Goal: Transaction & Acquisition: Obtain resource

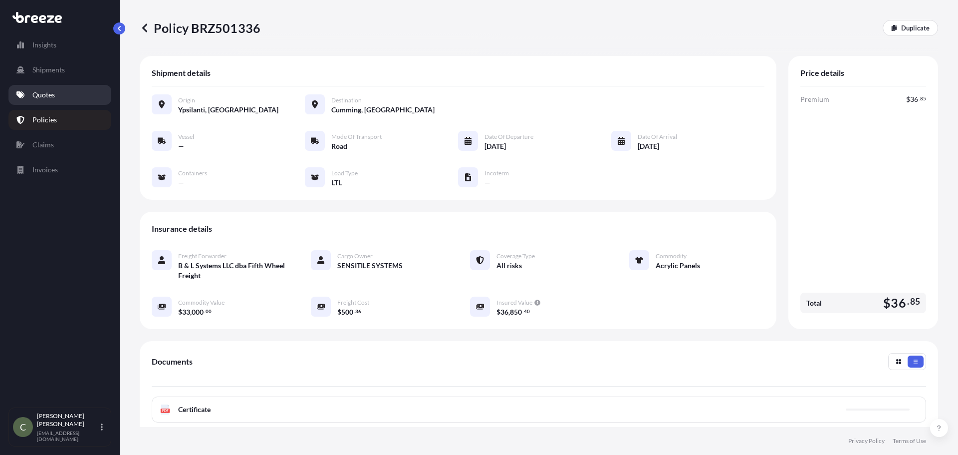
click at [46, 91] on p "Quotes" at bounding box center [43, 95] width 22 height 10
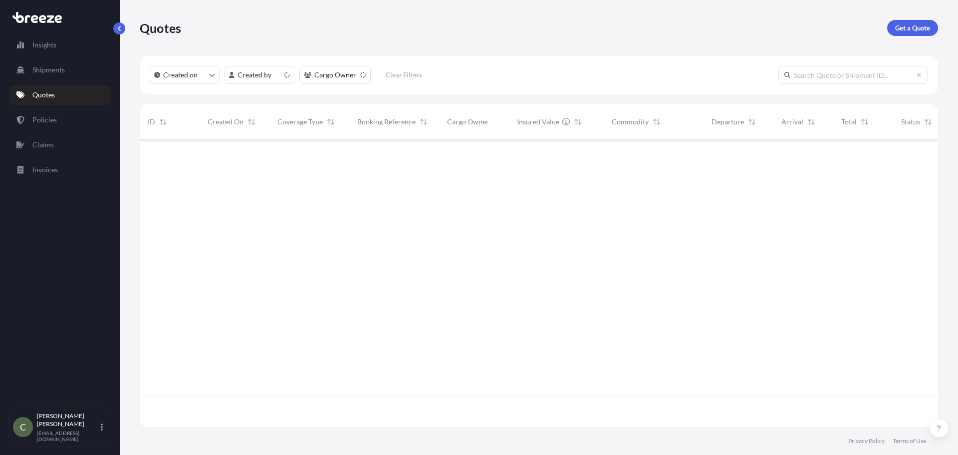
scroll to position [285, 791]
click at [907, 29] on p "Get a Quote" at bounding box center [912, 28] width 35 height 10
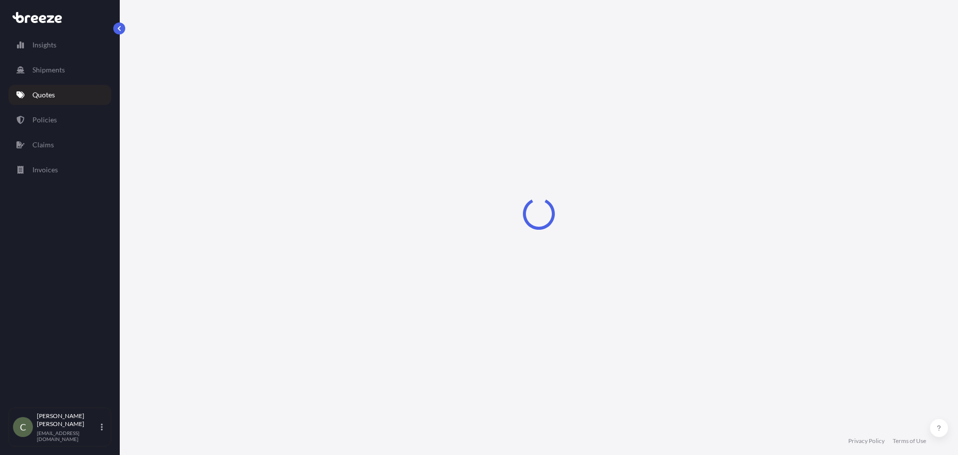
select select "Sea"
select select "1"
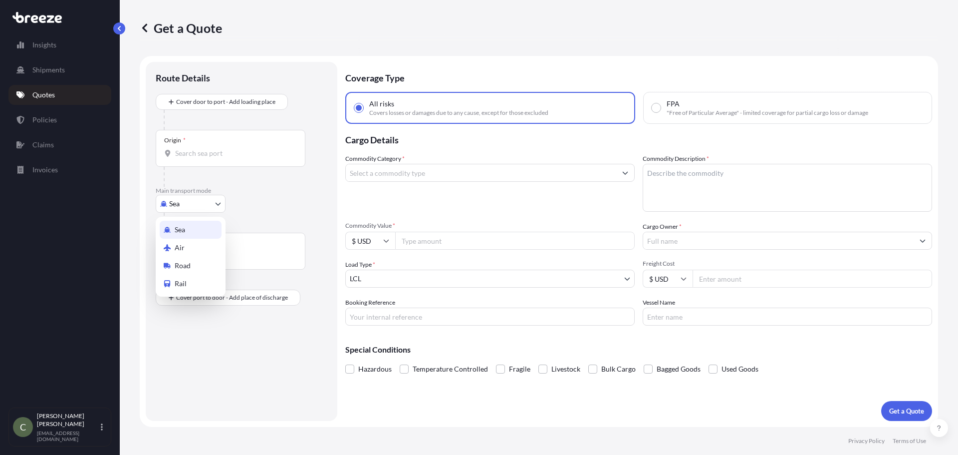
click at [213, 202] on body "Insights Shipments Quotes Policies Claims Invoices C [PERSON_NAME] [EMAIL_ADDRE…" at bounding box center [479, 227] width 958 height 455
click at [171, 262] on div "Road" at bounding box center [191, 266] width 62 height 18
select select "Road"
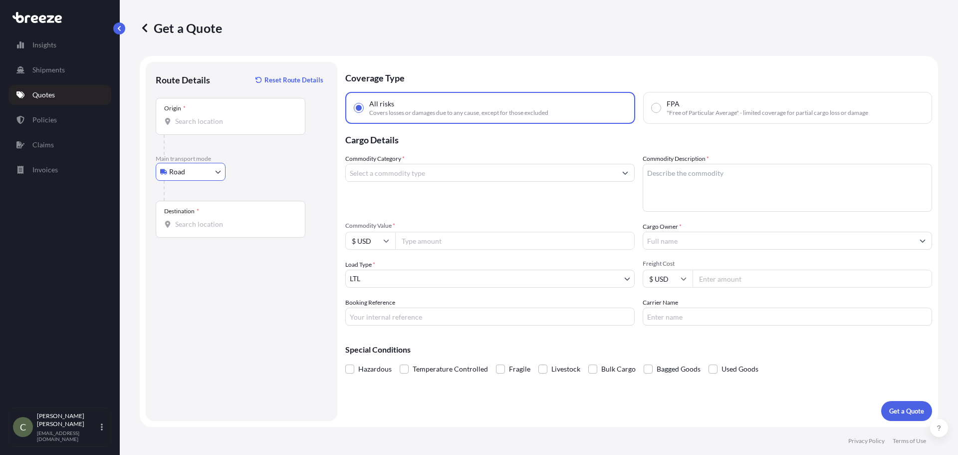
click at [206, 131] on div "Origin *" at bounding box center [231, 116] width 150 height 37
click at [206, 126] on input "Origin *" at bounding box center [234, 121] width 118 height 10
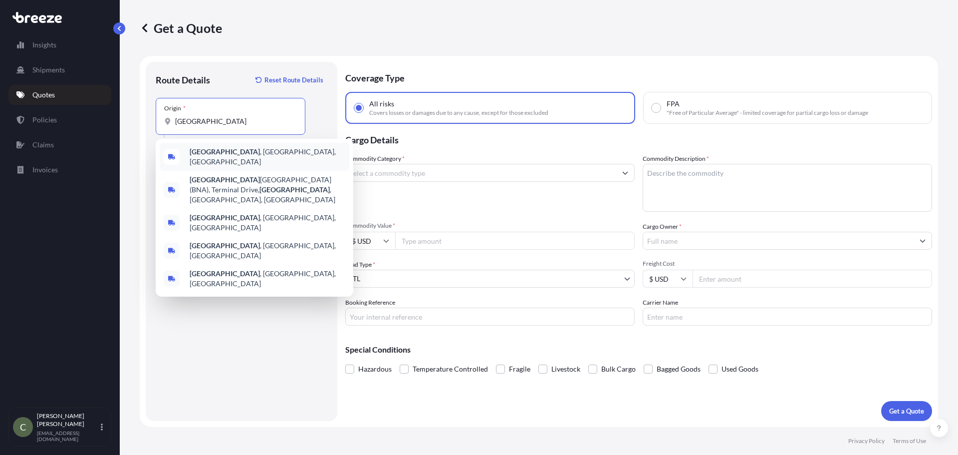
click at [203, 155] on b "[GEOGRAPHIC_DATA]" at bounding box center [225, 151] width 70 height 8
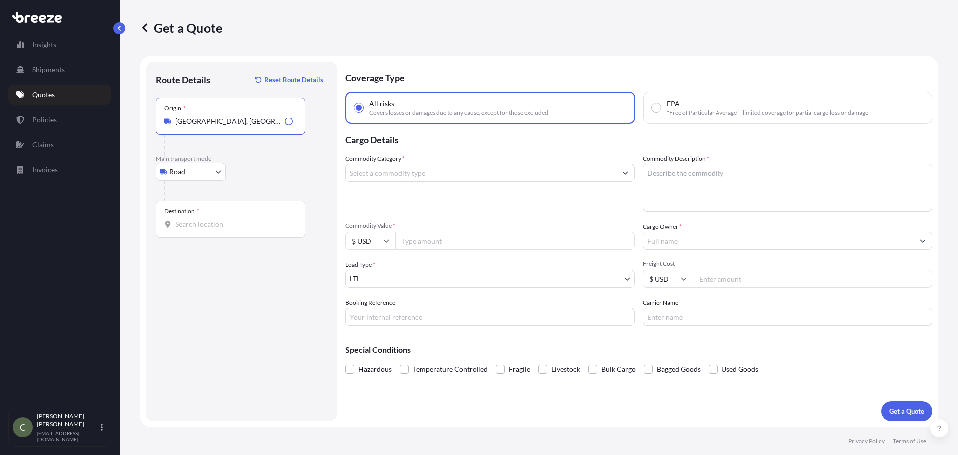
type input "[GEOGRAPHIC_DATA], [GEOGRAPHIC_DATA], [GEOGRAPHIC_DATA]"
click at [202, 224] on input "Destination *" at bounding box center [234, 224] width 118 height 10
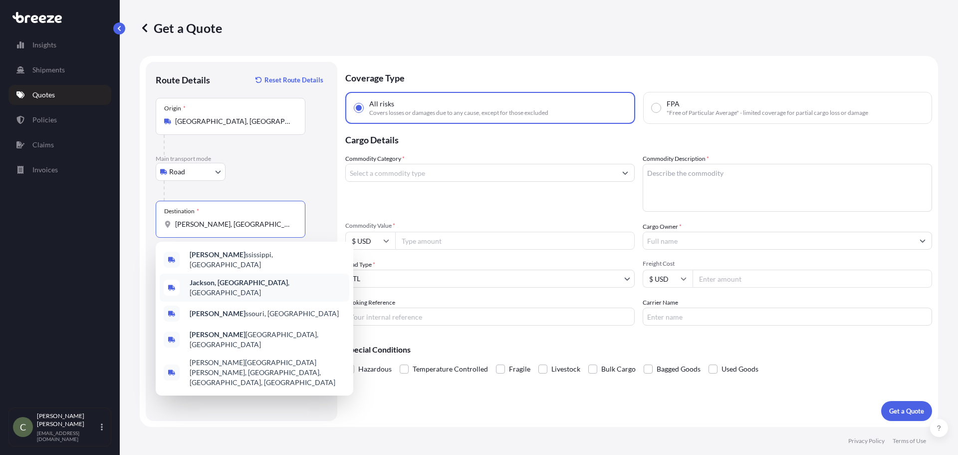
click at [218, 279] on b "Jackson, [GEOGRAPHIC_DATA]" at bounding box center [239, 282] width 98 height 8
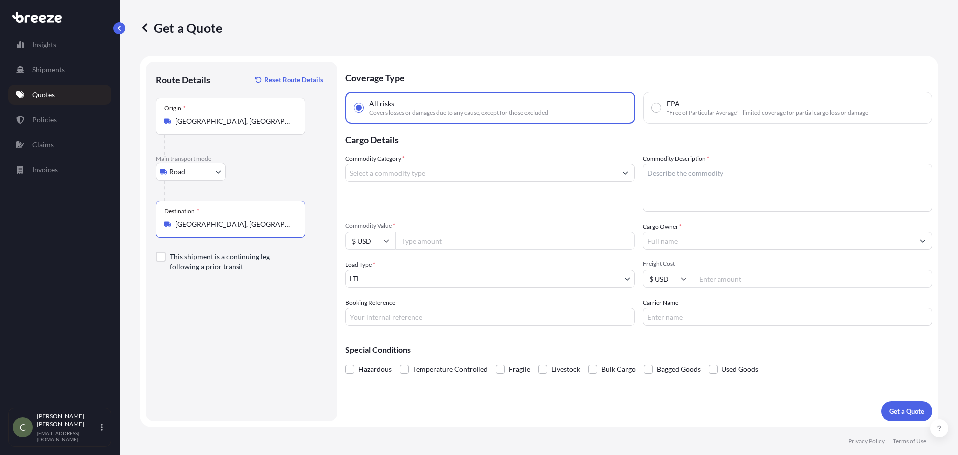
type input "[GEOGRAPHIC_DATA], [GEOGRAPHIC_DATA], [GEOGRAPHIC_DATA]"
click at [455, 174] on input "Commodity Category *" at bounding box center [481, 173] width 270 height 18
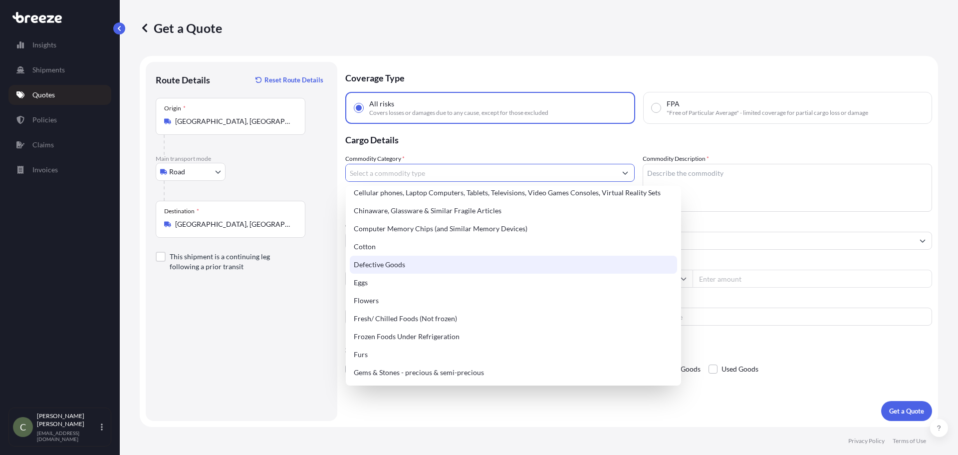
scroll to position [299, 0]
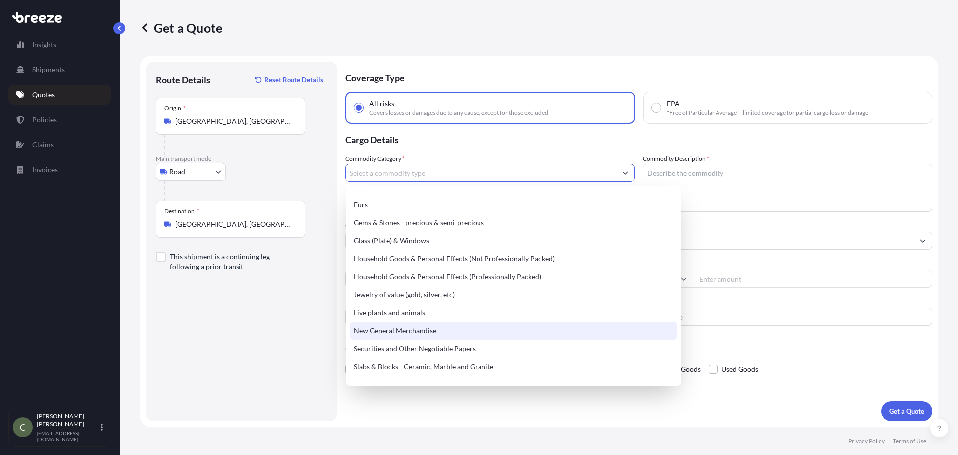
click at [411, 332] on div "New General Merchandise" at bounding box center [513, 330] width 327 height 18
type input "New General Merchandise"
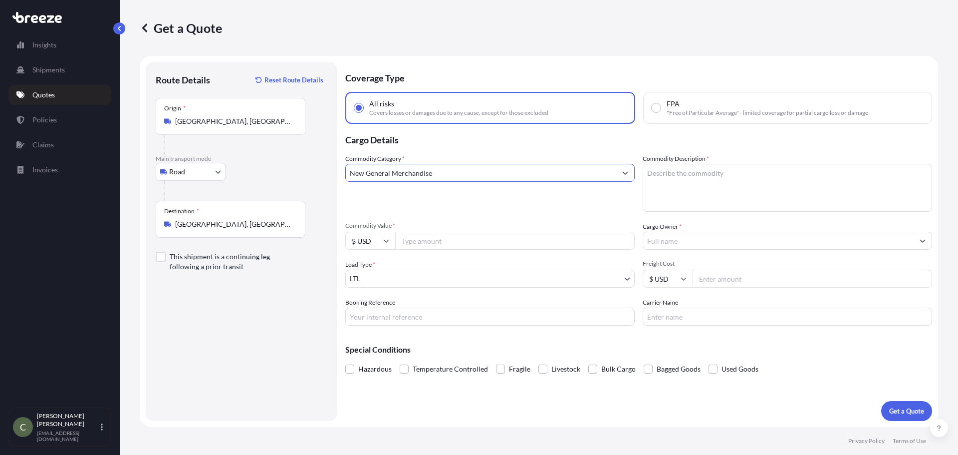
click at [658, 185] on textarea "Commodity Description *" at bounding box center [787, 188] width 289 height 48
type textarea "Red light unit"
click at [504, 243] on input "Commodity Value *" at bounding box center [515, 241] width 240 height 18
type input "30000"
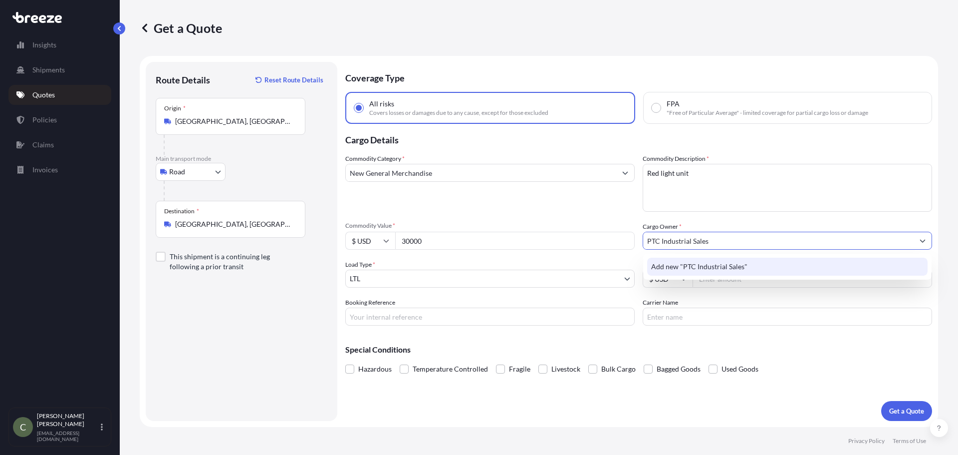
click at [714, 269] on span "Add new "PTC Industrial Sales"" at bounding box center [699, 267] width 96 height 10
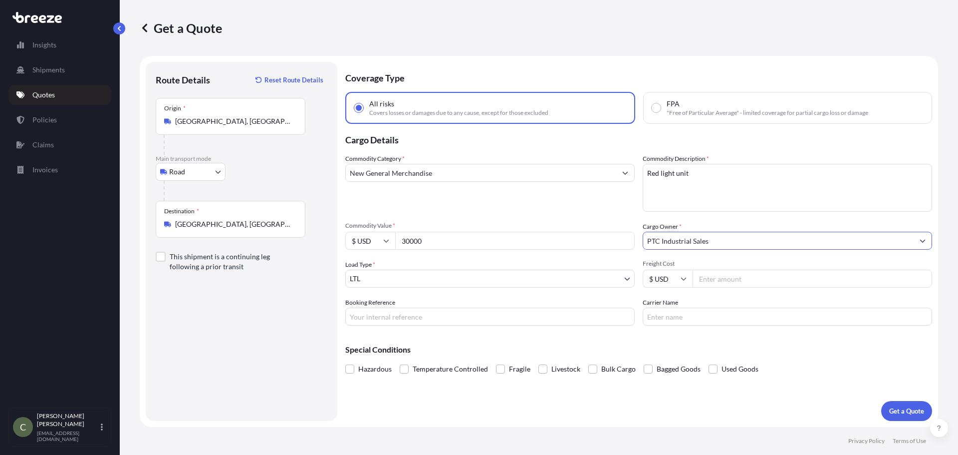
type input "PTC Industrial Sales"
click at [754, 278] on input "Freight Cost" at bounding box center [813, 278] width 240 height 18
type input "445.36"
click at [896, 413] on p "Get a Quote" at bounding box center [906, 411] width 35 height 10
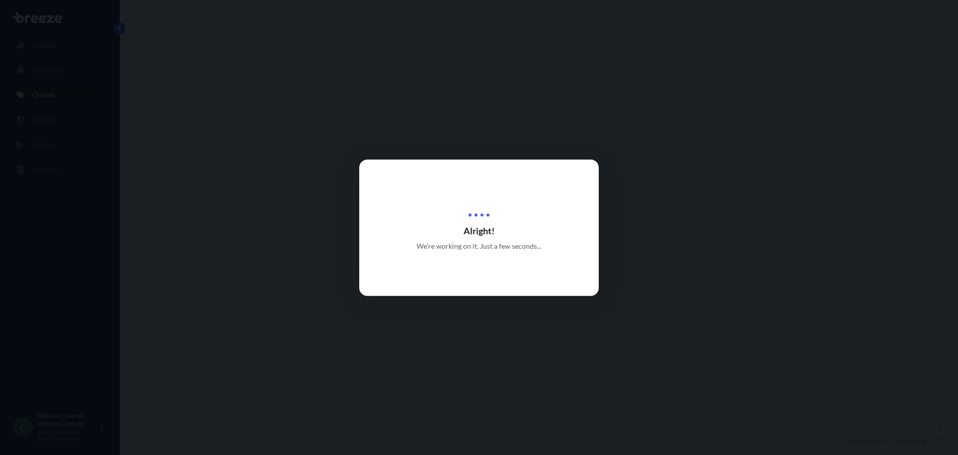
select select "Road"
select select "1"
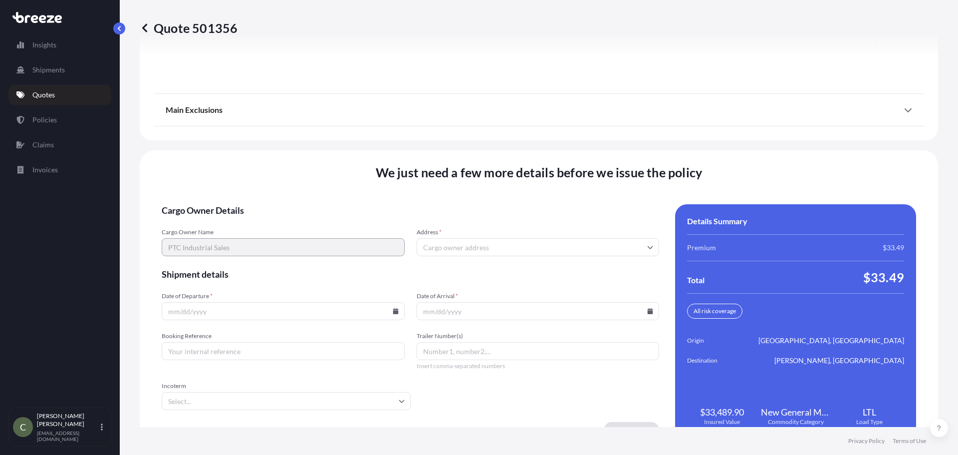
scroll to position [1288, 0]
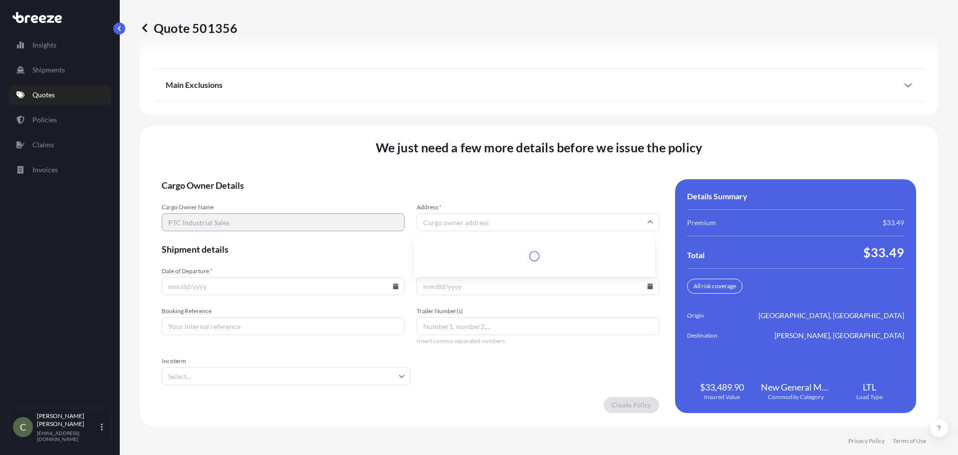
click at [430, 223] on input "Address *" at bounding box center [538, 222] width 243 height 18
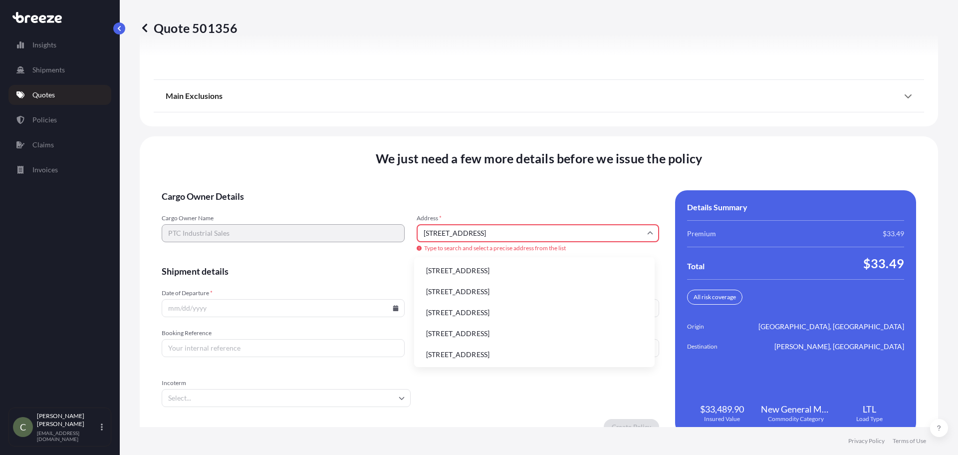
click at [458, 269] on li "[STREET_ADDRESS]" at bounding box center [534, 270] width 233 height 19
type input "[STREET_ADDRESS][PERSON_NAME]"
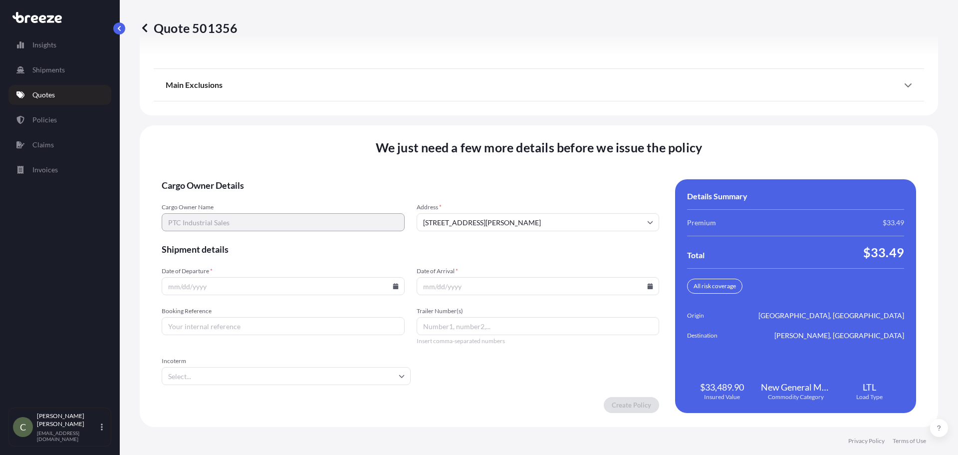
click at [391, 289] on input "Date of Departure *" at bounding box center [283, 286] width 243 height 18
click at [393, 286] on icon at bounding box center [395, 286] width 5 height 6
click at [307, 200] on button "17" at bounding box center [305, 197] width 16 height 16
type input "[DATE]"
click at [648, 286] on icon at bounding box center [650, 286] width 5 height 6
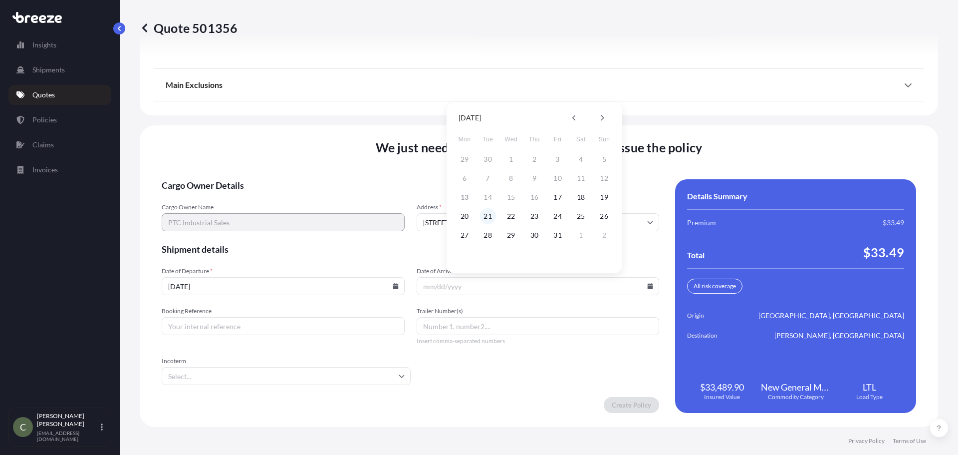
click at [485, 215] on button "21" at bounding box center [488, 216] width 16 height 16
type input "[DATE]"
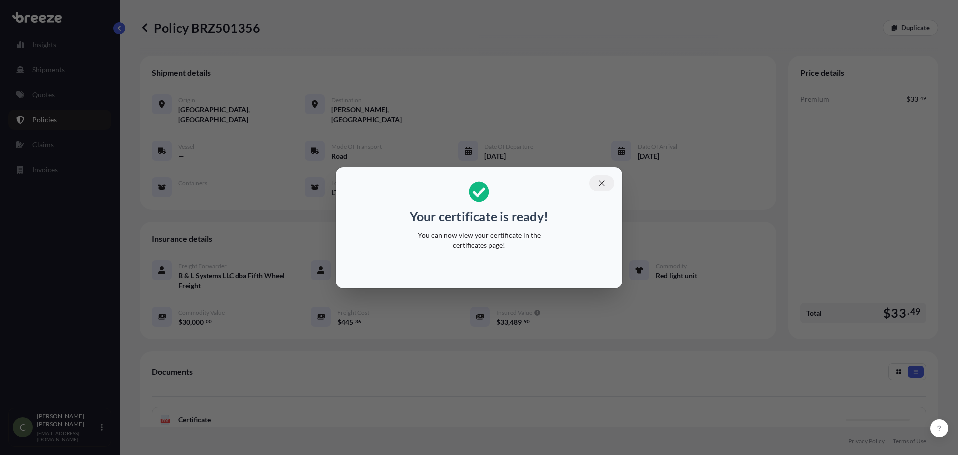
click at [603, 182] on icon "button" at bounding box center [601, 182] width 5 height 5
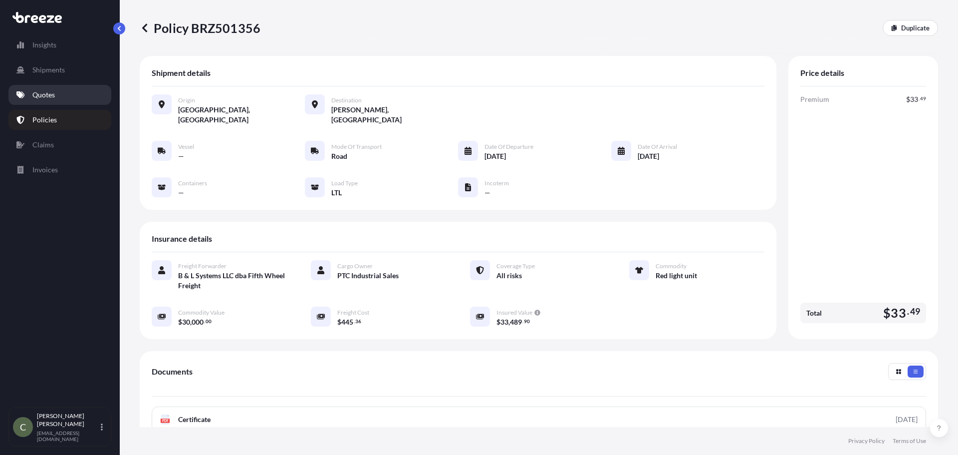
click at [52, 94] on p "Quotes" at bounding box center [43, 95] width 22 height 10
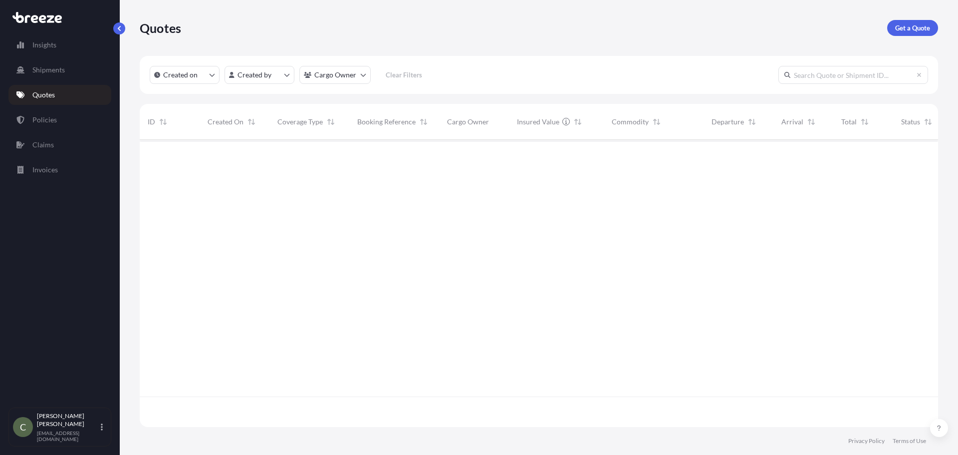
scroll to position [285, 791]
click at [892, 28] on link "Get a Quote" at bounding box center [912, 28] width 51 height 16
select select "Sea"
select select "1"
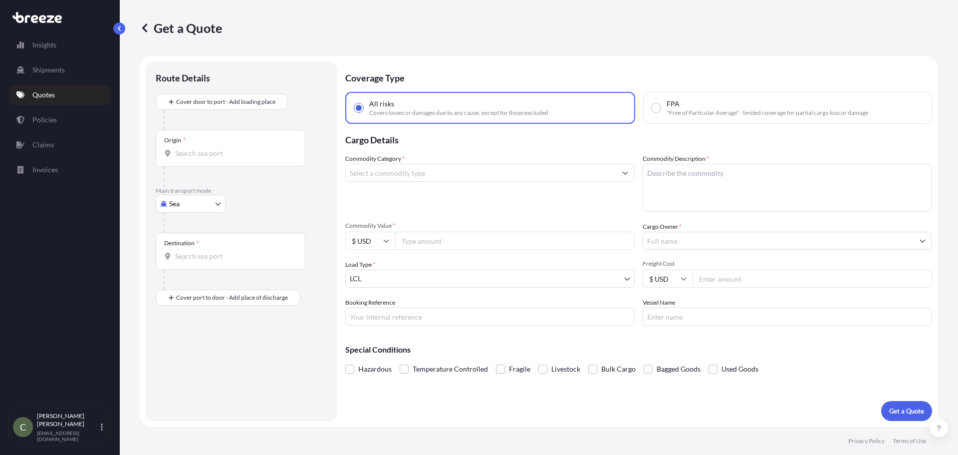
click at [216, 206] on body "Insights Shipments Quotes Policies Claims Invoices C [PERSON_NAME] [EMAIL_ADDRE…" at bounding box center [479, 227] width 958 height 455
click at [184, 260] on div "Road" at bounding box center [191, 266] width 62 height 18
select select "Road"
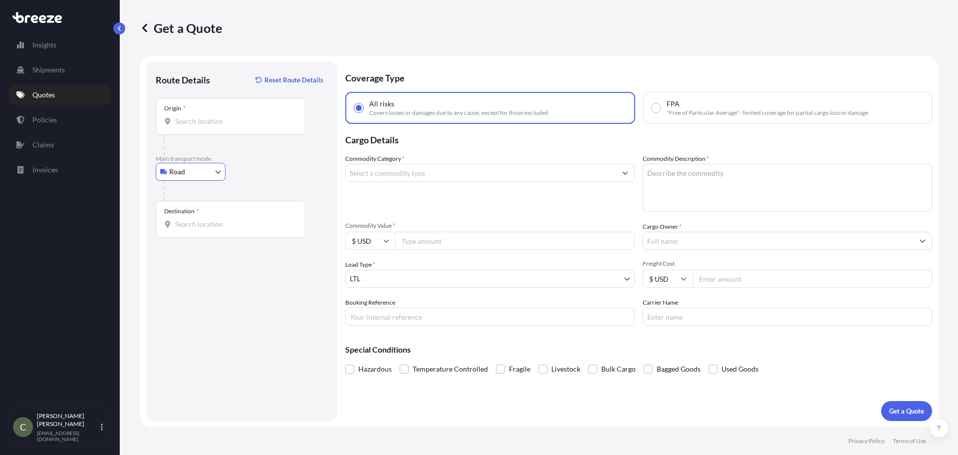
click at [201, 125] on input "Origin *" at bounding box center [234, 121] width 118 height 10
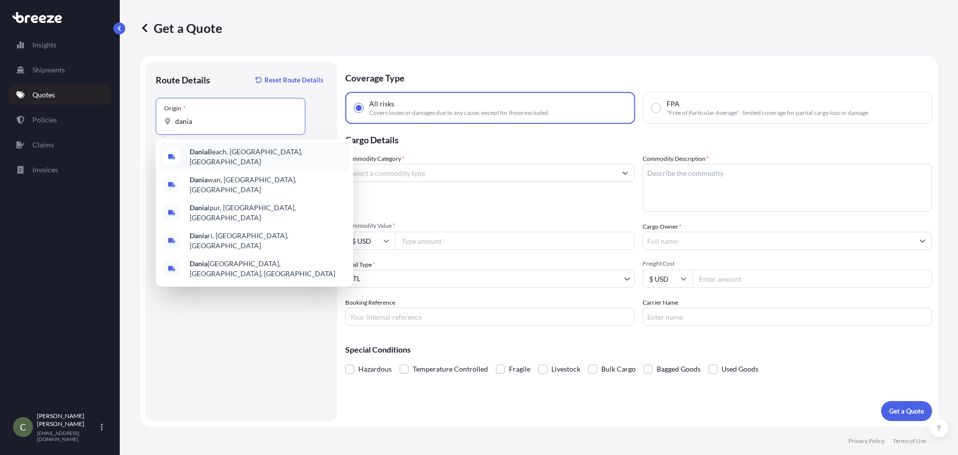
click at [212, 157] on span "[GEOGRAPHIC_DATA], [GEOGRAPHIC_DATA], [GEOGRAPHIC_DATA]" at bounding box center [268, 157] width 156 height 20
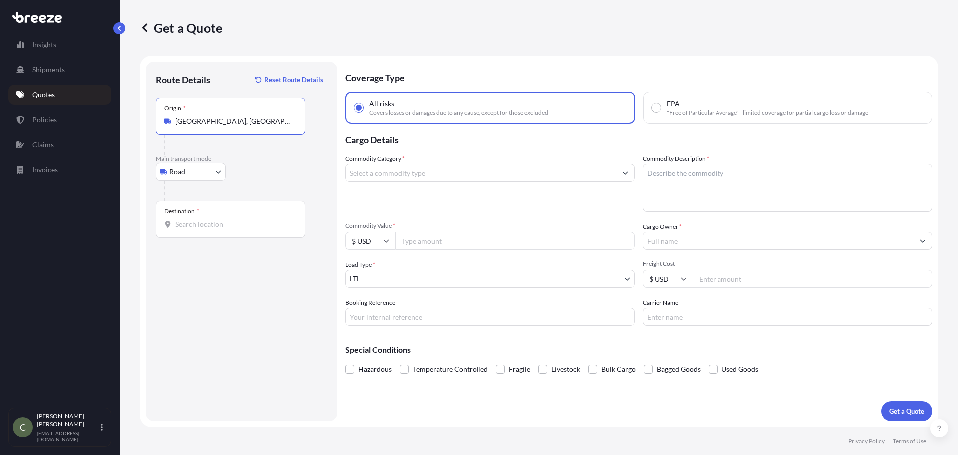
type input "[GEOGRAPHIC_DATA], [GEOGRAPHIC_DATA], [GEOGRAPHIC_DATA]"
click at [202, 228] on input "Destination *" at bounding box center [234, 224] width 118 height 10
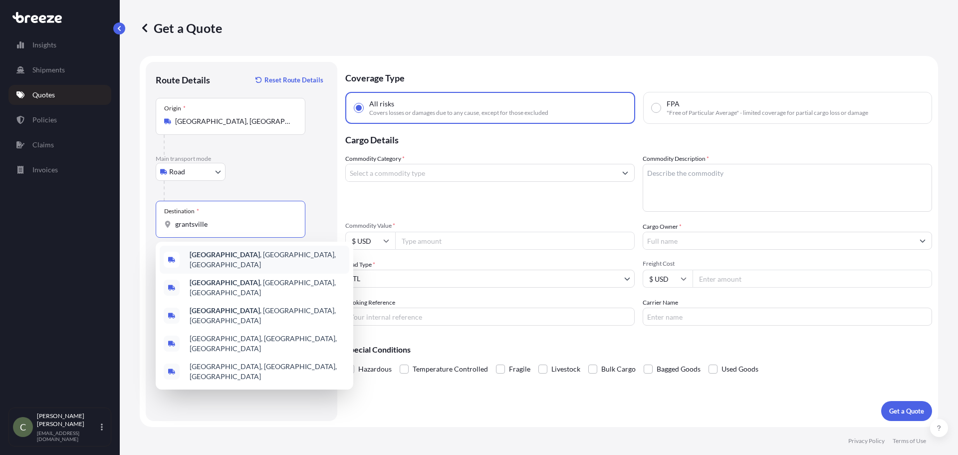
click at [208, 257] on b "[GEOGRAPHIC_DATA]" at bounding box center [225, 254] width 70 height 8
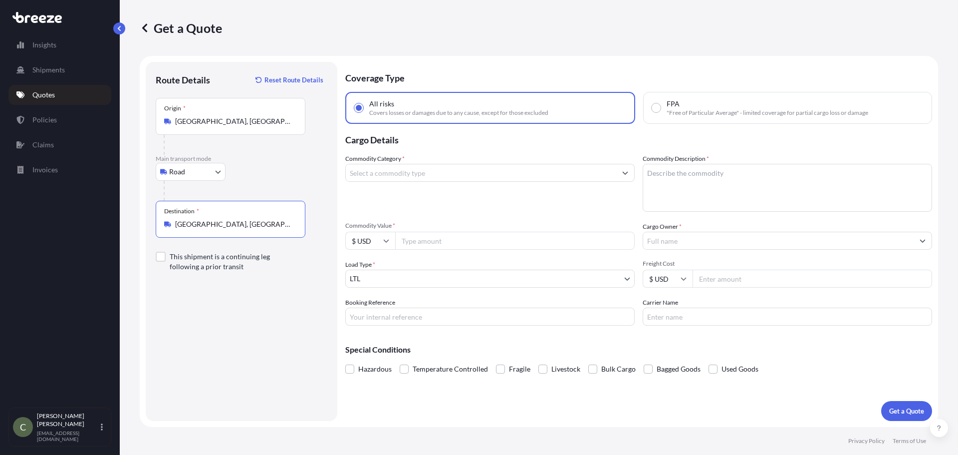
type input "[GEOGRAPHIC_DATA], [GEOGRAPHIC_DATA], [GEOGRAPHIC_DATA]"
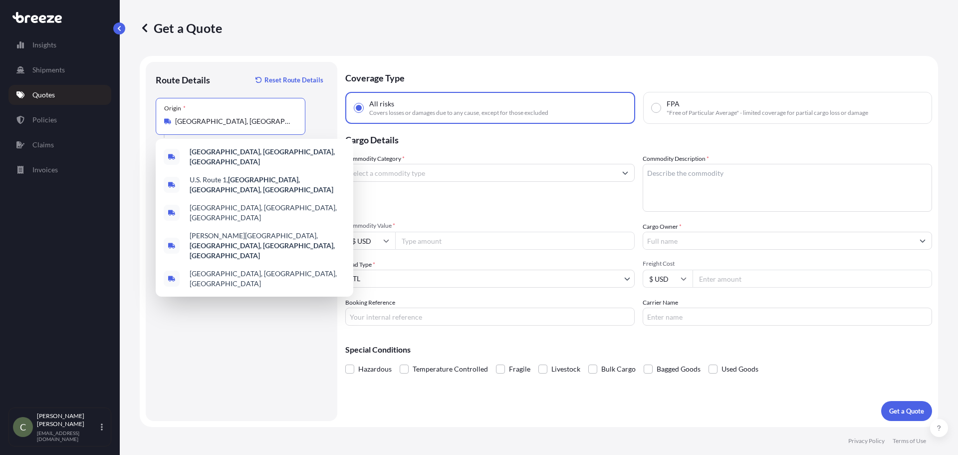
click at [211, 122] on input "[GEOGRAPHIC_DATA], [GEOGRAPHIC_DATA], [GEOGRAPHIC_DATA]" at bounding box center [234, 121] width 118 height 10
drag, startPoint x: 213, startPoint y: 122, endPoint x: 193, endPoint y: 125, distance: 19.6
click at [193, 125] on input "[GEOGRAPHIC_DATA], [GEOGRAPHIC_DATA], [GEOGRAPHIC_DATA]" at bounding box center [234, 121] width 118 height 10
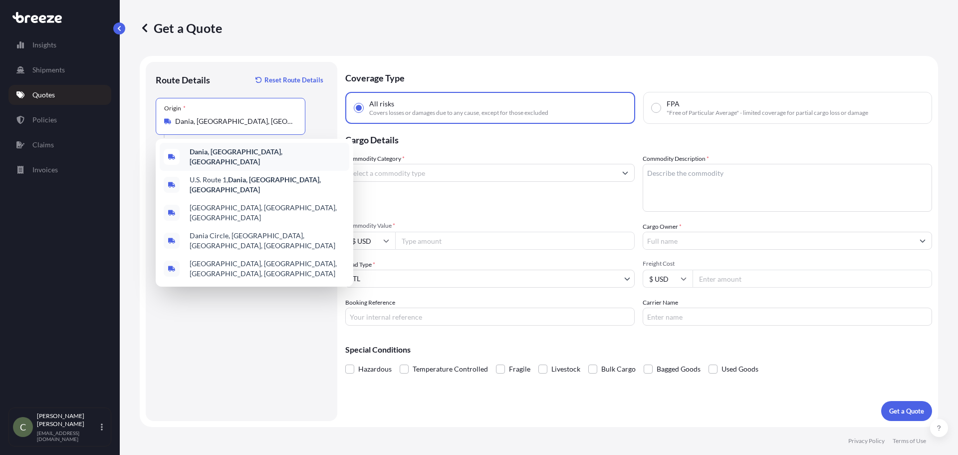
click at [214, 158] on b "Dania, [GEOGRAPHIC_DATA], [GEOGRAPHIC_DATA]" at bounding box center [236, 156] width 93 height 18
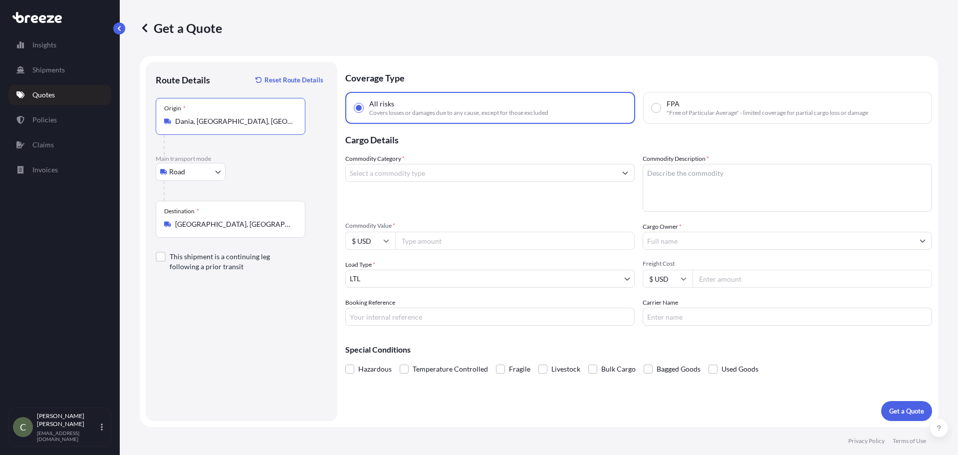
type input "Dania, [GEOGRAPHIC_DATA], [GEOGRAPHIC_DATA]"
click at [428, 172] on input "Commodity Category *" at bounding box center [481, 173] width 270 height 18
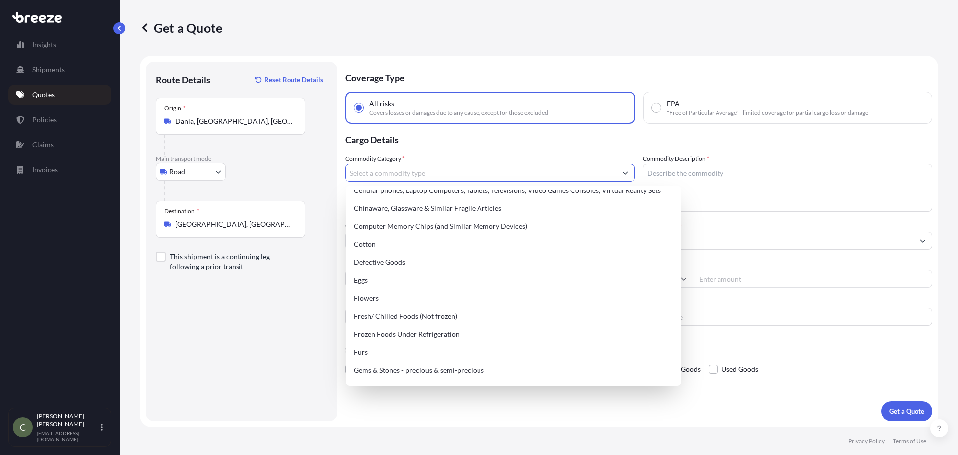
scroll to position [299, 0]
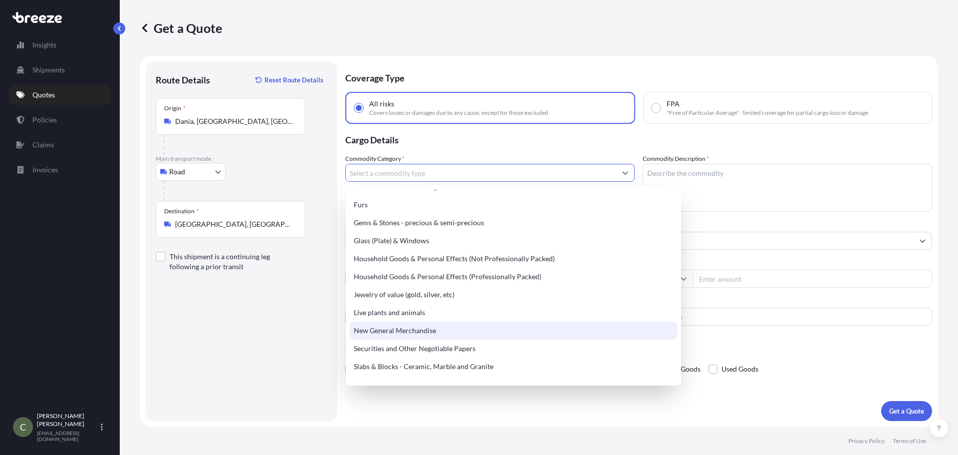
click at [424, 332] on div "New General Merchandise" at bounding box center [513, 330] width 327 height 18
type input "New General Merchandise"
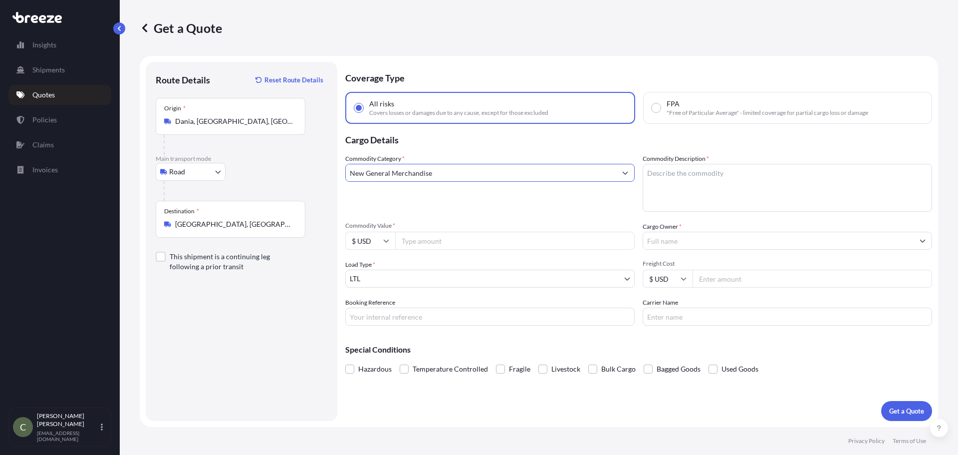
click at [666, 175] on textarea "Commodity Description *" at bounding box center [787, 188] width 289 height 48
type textarea "Hurricane Shutters"
click at [527, 239] on input "Commodity Value *" at bounding box center [515, 241] width 240 height 18
type input "5370"
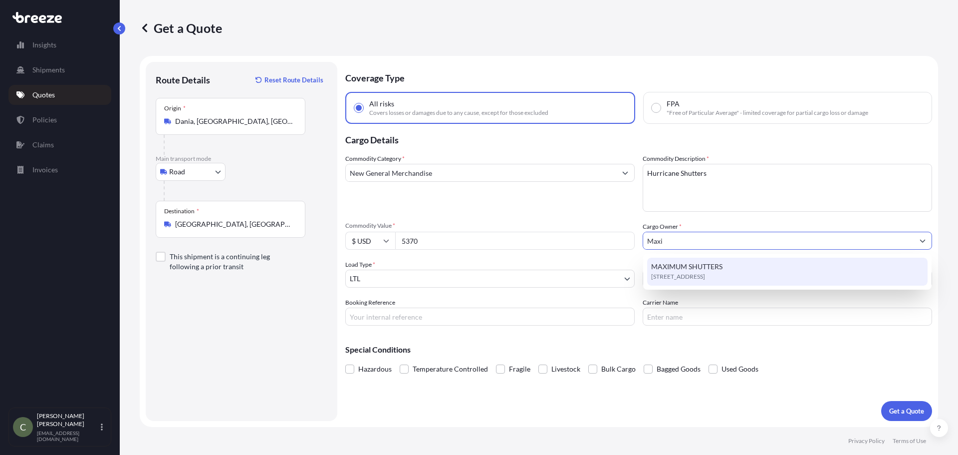
click at [678, 274] on span "[STREET_ADDRESS]" at bounding box center [678, 276] width 54 height 10
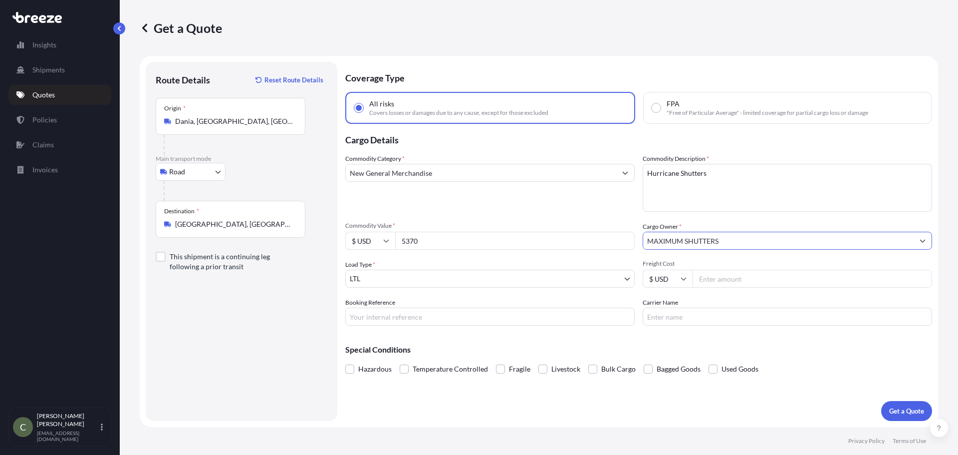
type input "MAXIMUM SHUTTERS"
click at [717, 284] on input "Freight Cost" at bounding box center [813, 278] width 240 height 18
type input "565.91"
click at [889, 406] on button "Get a Quote" at bounding box center [906, 411] width 51 height 20
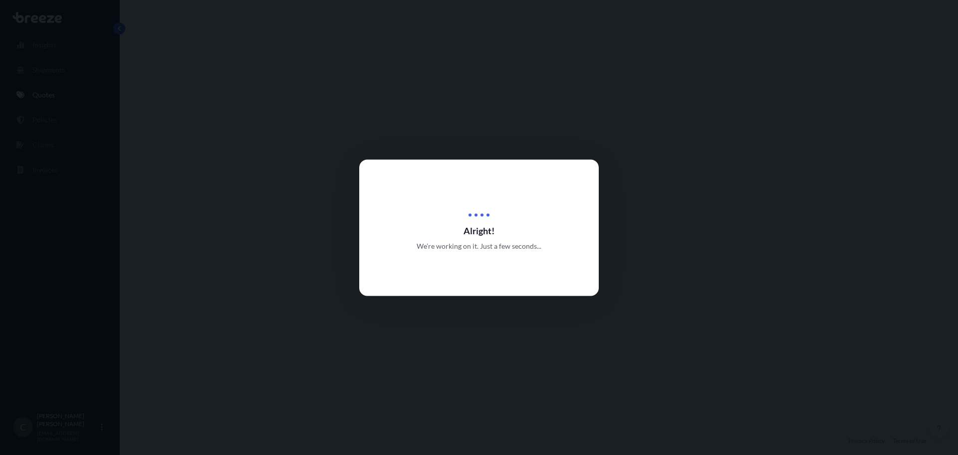
select select "Road"
select select "1"
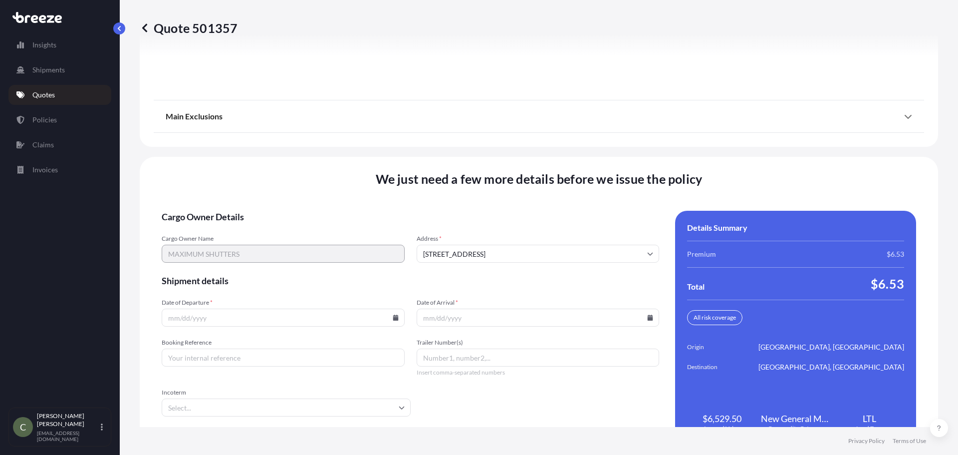
scroll to position [1288, 0]
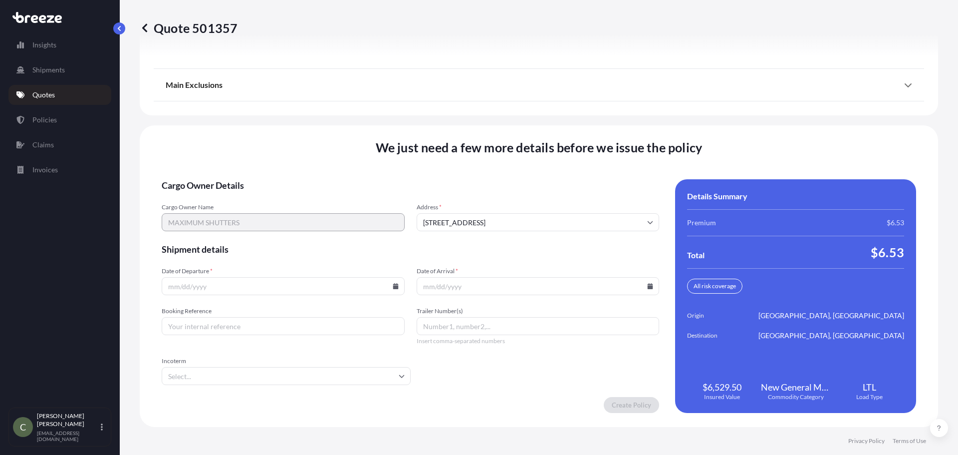
click at [393, 285] on icon at bounding box center [396, 286] width 6 height 6
click at [231, 194] on button "14" at bounding box center [236, 197] width 16 height 16
type input "[DATE]"
click at [648, 285] on icon at bounding box center [650, 286] width 5 height 6
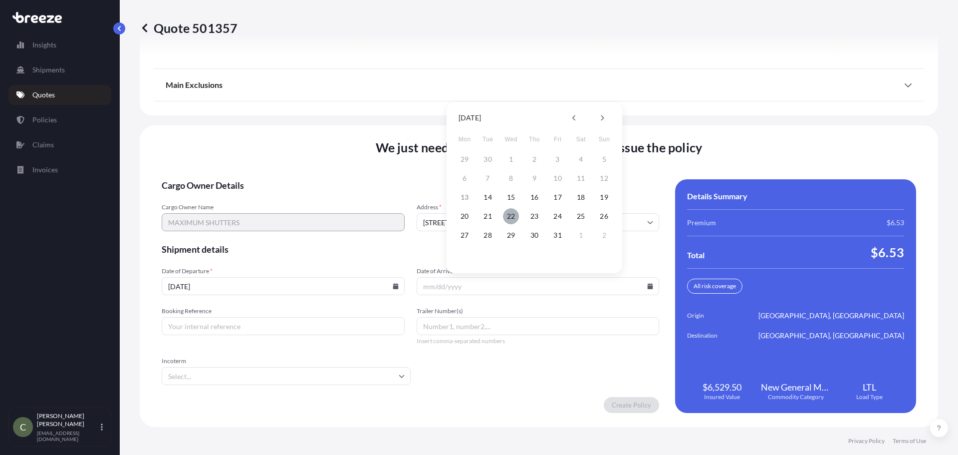
click at [511, 212] on button "22" at bounding box center [511, 216] width 16 height 16
type input "[DATE]"
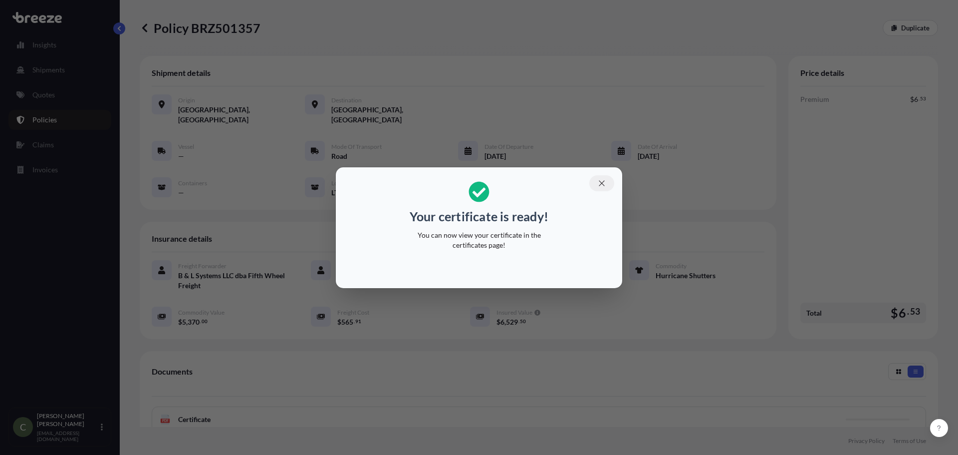
click at [597, 180] on button "button" at bounding box center [601, 183] width 25 height 16
